Goal: Task Accomplishment & Management: Use online tool/utility

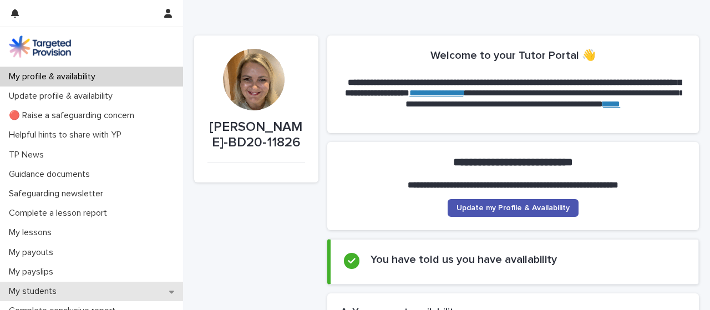
scroll to position [120, 0]
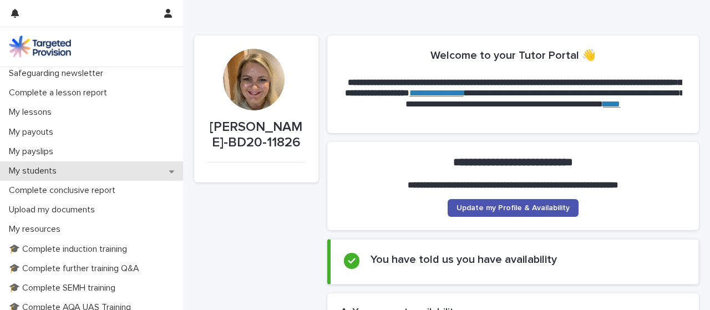
click at [169, 170] on icon at bounding box center [171, 172] width 5 height 8
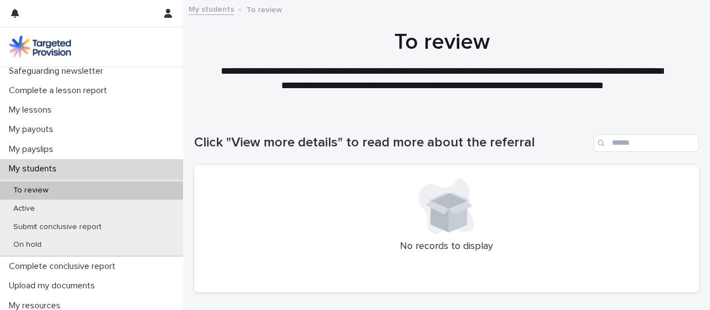
scroll to position [124, 0]
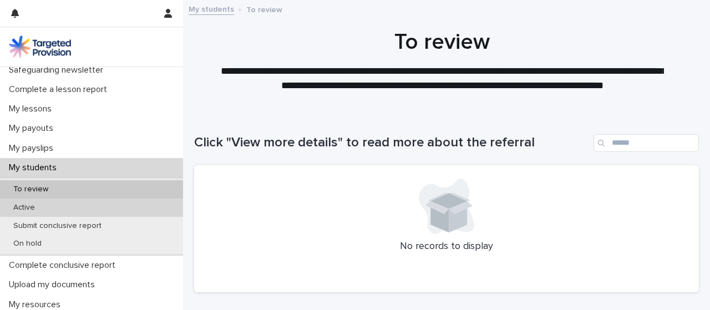
click at [50, 209] on div "Active" at bounding box center [91, 208] width 183 height 18
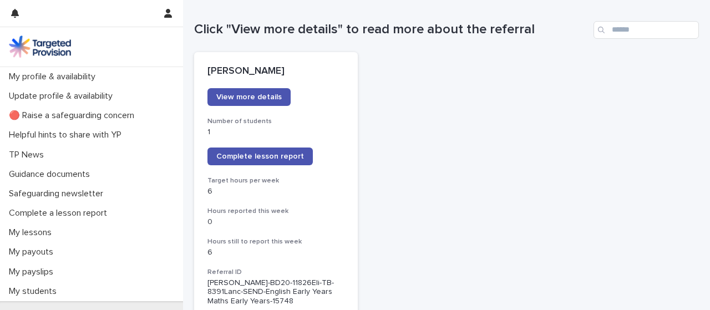
scroll to position [105, 0]
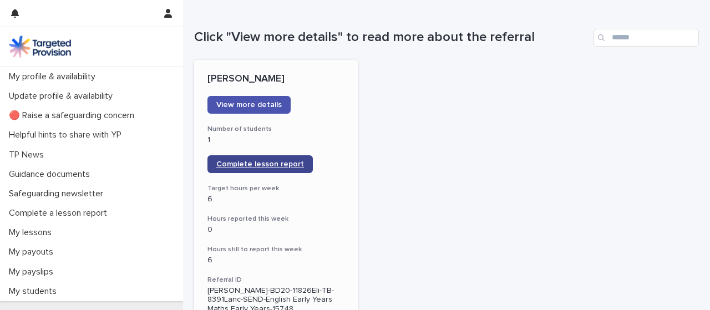
click at [294, 162] on span "Complete lesson report" at bounding box center [260, 164] width 88 height 8
